Goal: Task Accomplishment & Management: Use online tool/utility

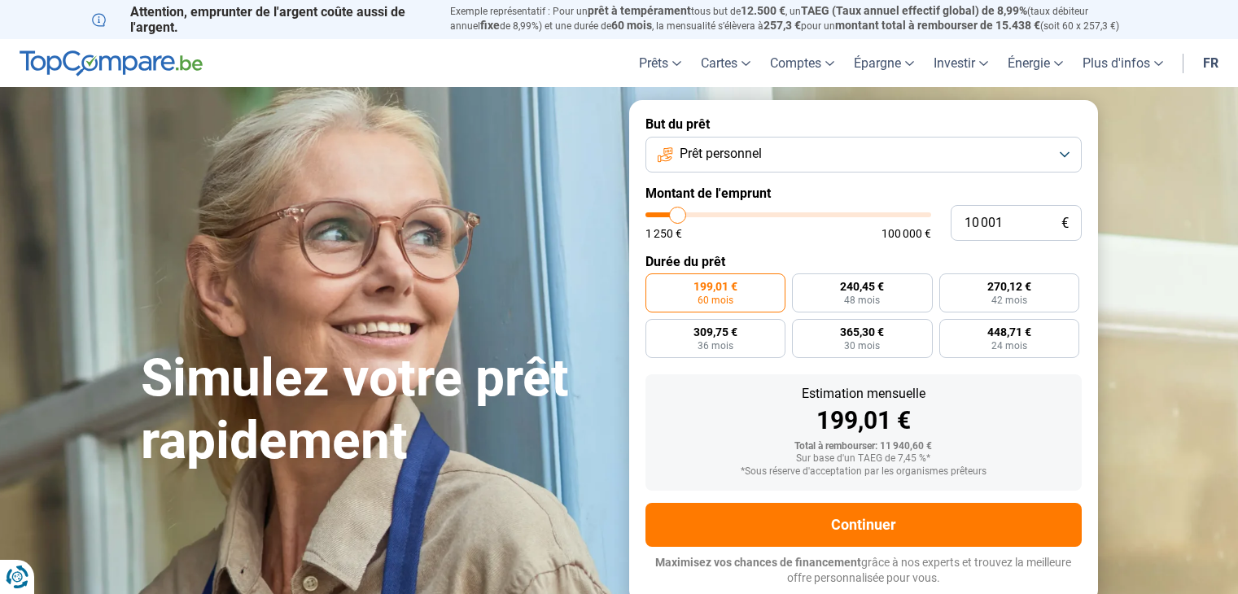
click at [716, 154] on span "Prêt personnel" at bounding box center [721, 154] width 82 height 18
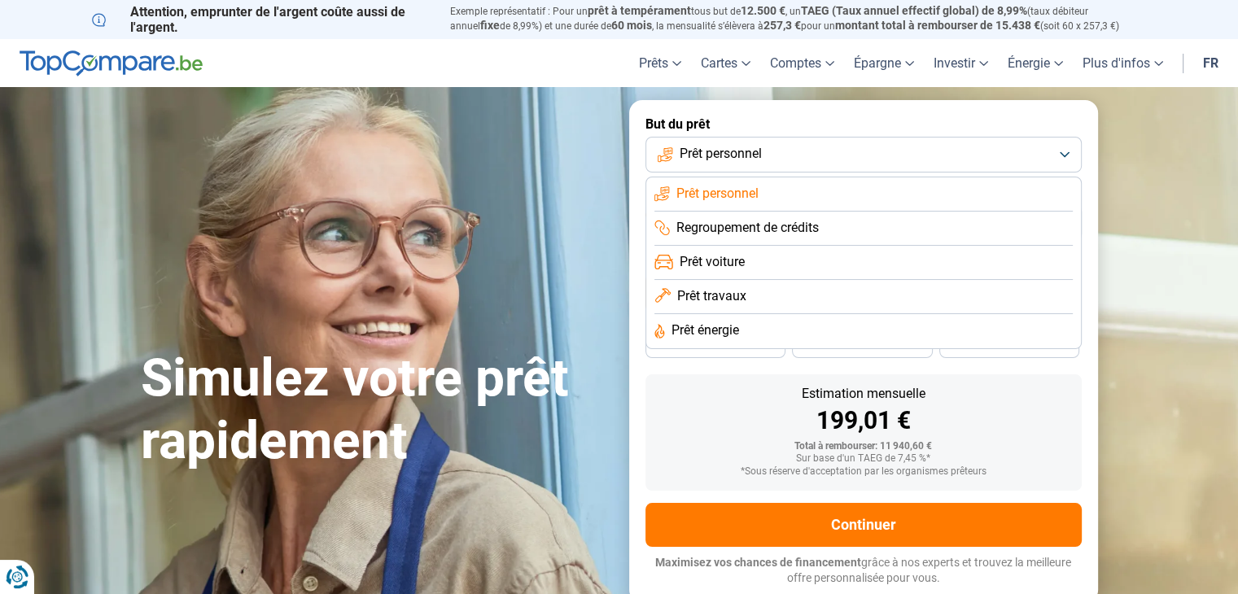
click at [705, 297] on span "Prêt travaux" at bounding box center [711, 296] width 69 height 18
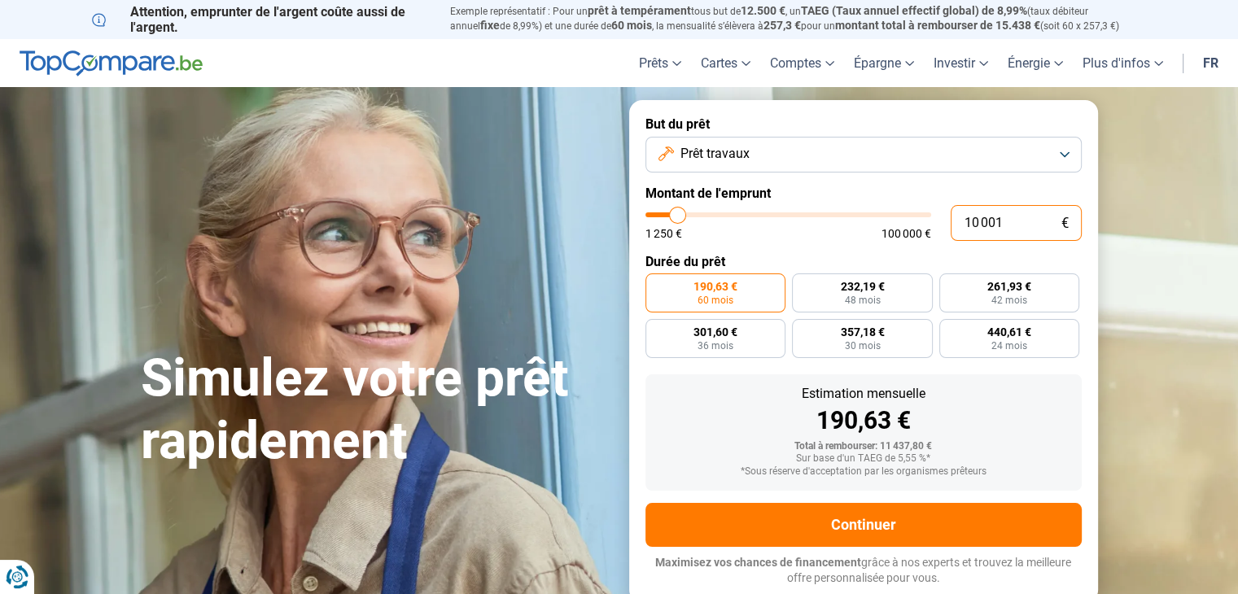
click at [988, 226] on input "10 001" at bounding box center [1016, 223] width 131 height 36
drag, startPoint x: 1032, startPoint y: 214, endPoint x: 905, endPoint y: 231, distance: 128.1
click at [905, 231] on div "10 001 € 1 250 € 100 000 €" at bounding box center [864, 223] width 436 height 36
type input "1"
type input "1250"
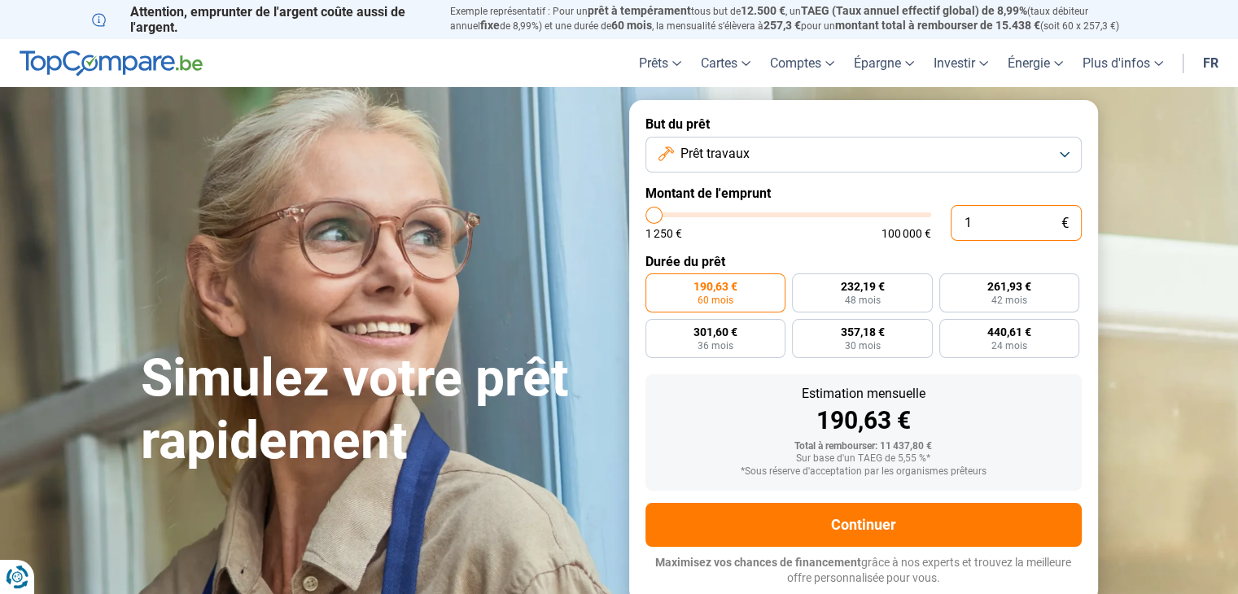
type input "15"
type input "1250"
type input "150"
type input "1250"
type input "1 500"
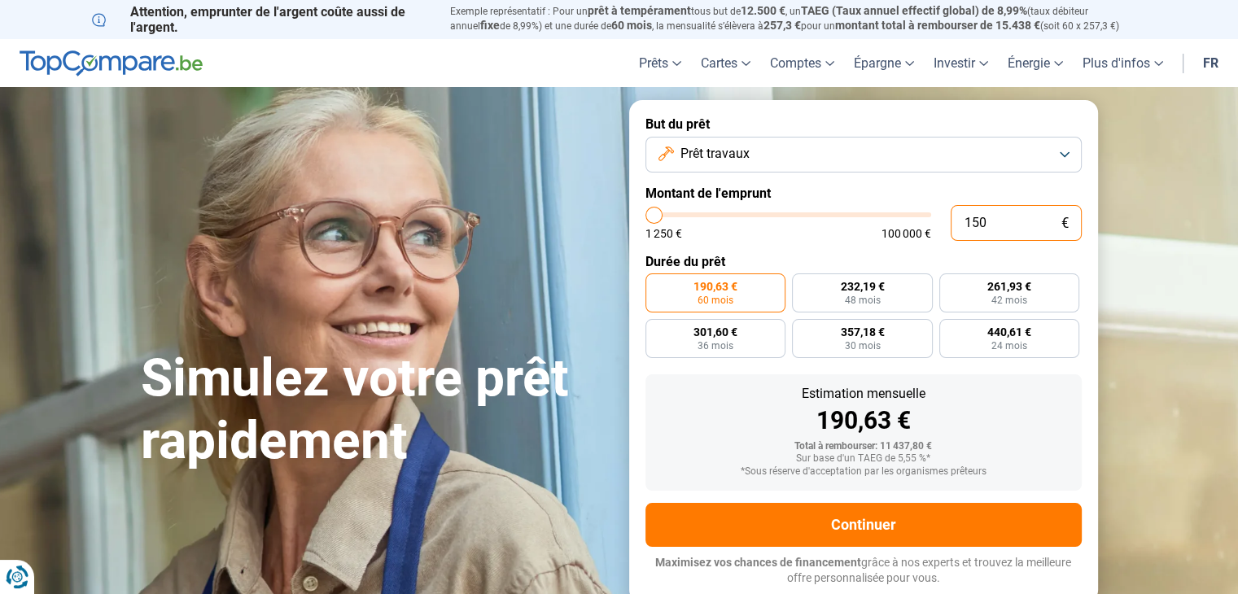
type input "1500"
type input "15 000"
type input "15000"
type input "15 000"
